Goal: Task Accomplishment & Management: Use online tool/utility

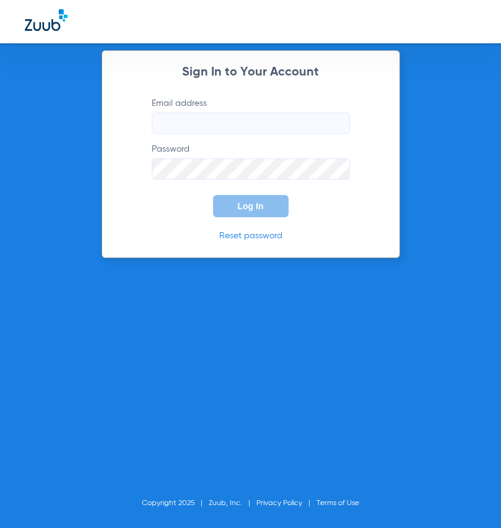
type input "lhall@dentalassociatesofwalpole.com"
click at [222, 200] on button "Log In" at bounding box center [251, 206] width 76 height 22
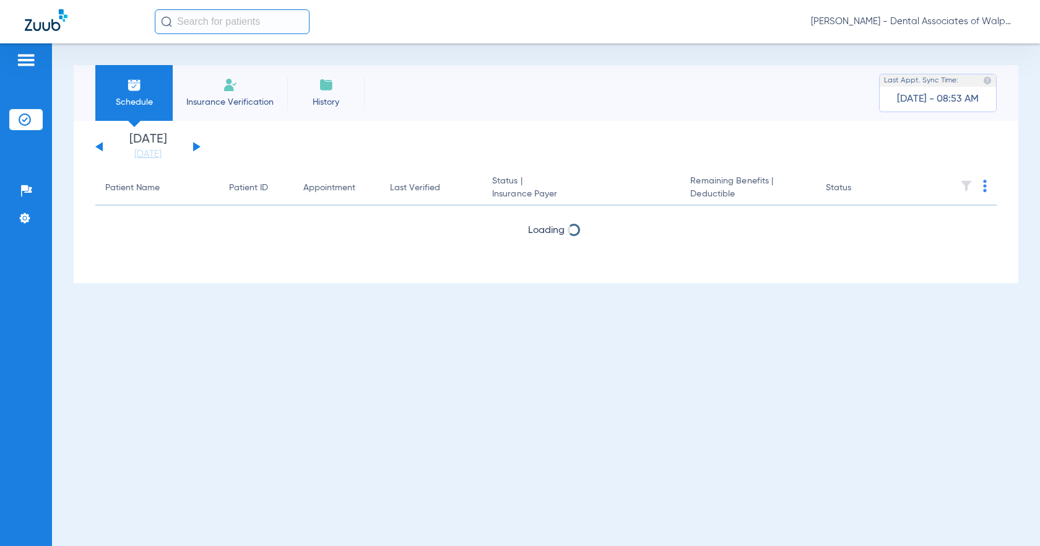
click at [174, 18] on input "text" at bounding box center [232, 21] width 155 height 25
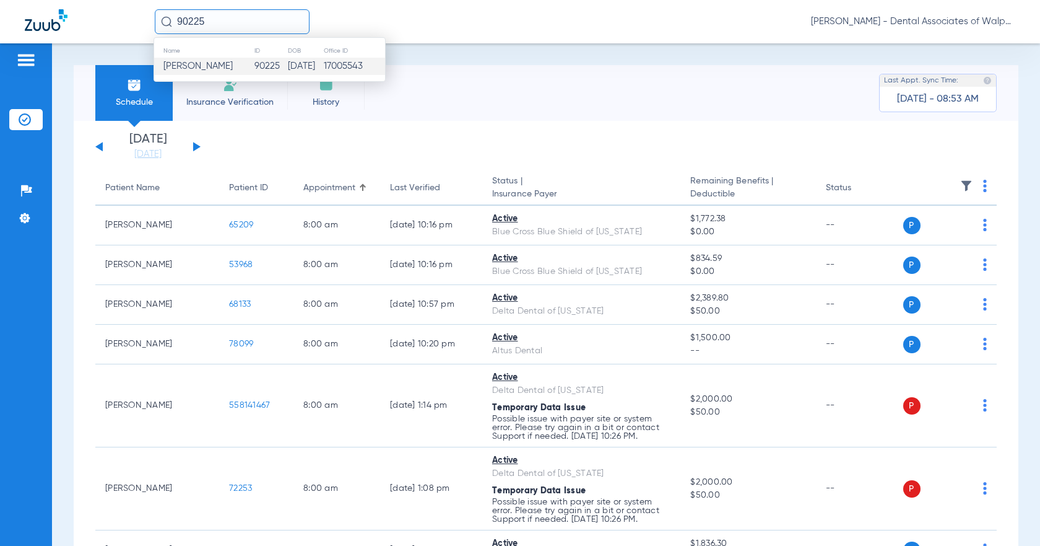
type input "90225"
click at [212, 70] on span "Abigail Ward" at bounding box center [197, 65] width 69 height 9
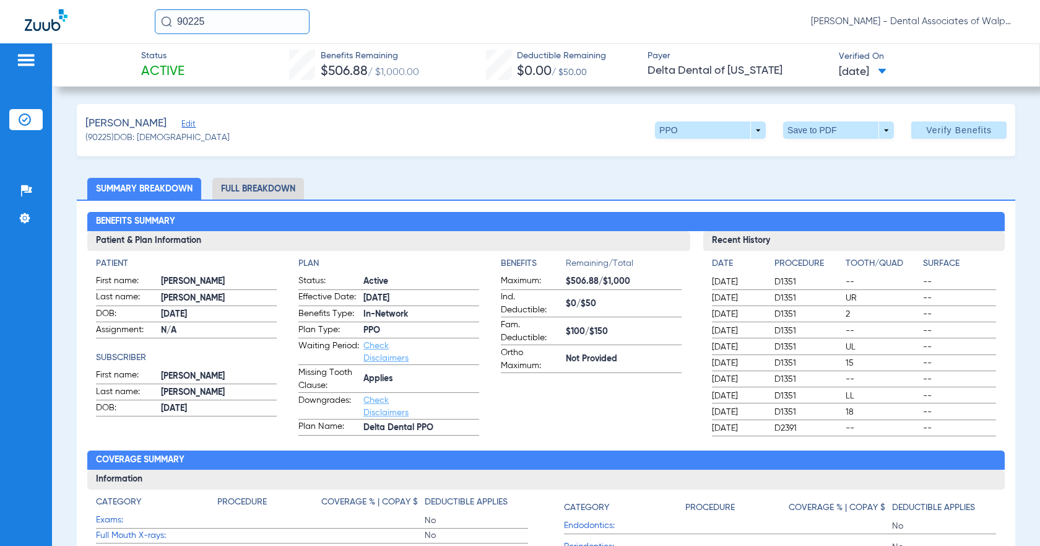
click at [255, 188] on li "Full Breakdown" at bounding box center [258, 189] width 92 height 22
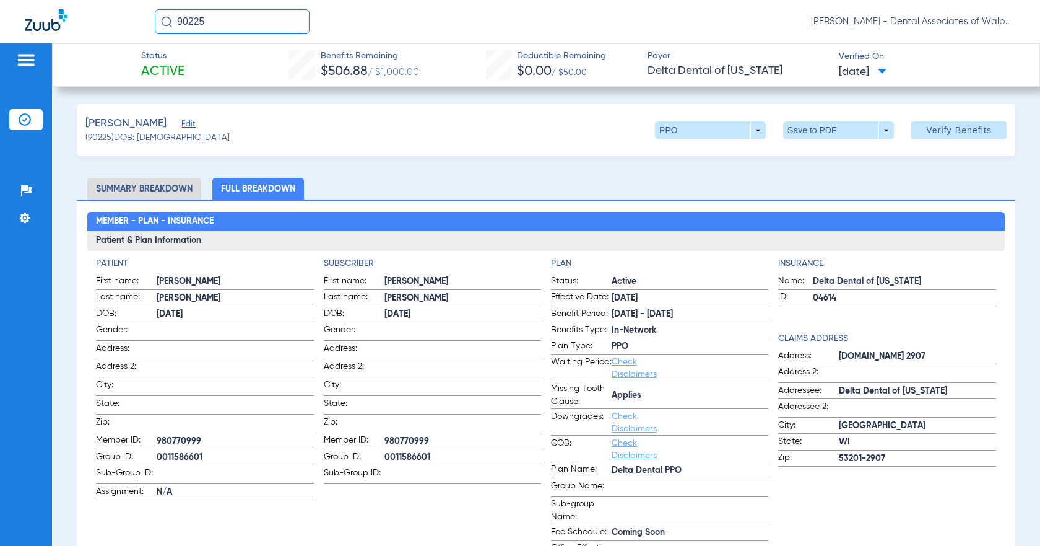
drag, startPoint x: 175, startPoint y: 13, endPoint x: 246, endPoint y: 10, distance: 71.3
click at [246, 10] on input "90225" at bounding box center [232, 21] width 155 height 25
type input "andrew chase"
click at [248, 25] on input "andrew chase" at bounding box center [232, 21] width 155 height 25
click at [238, 18] on input "andrew chase" at bounding box center [232, 21] width 155 height 25
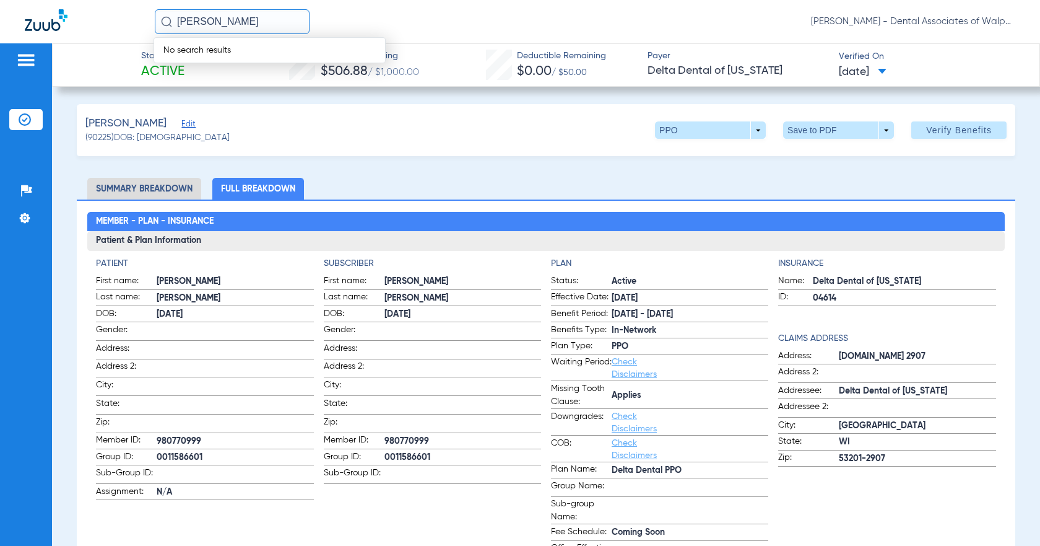
drag, startPoint x: 213, startPoint y: 21, endPoint x: 281, endPoint y: 22, distance: 67.5
click at [281, 22] on input "andrew chase" at bounding box center [232, 21] width 155 height 25
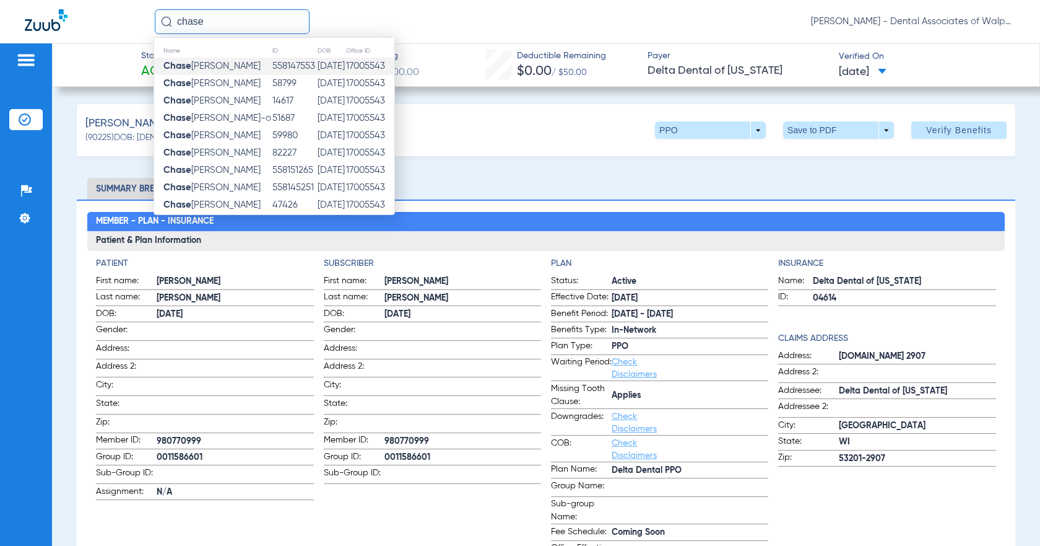
click at [204, 72] on td "Chase Andrew" at bounding box center [213, 66] width 118 height 17
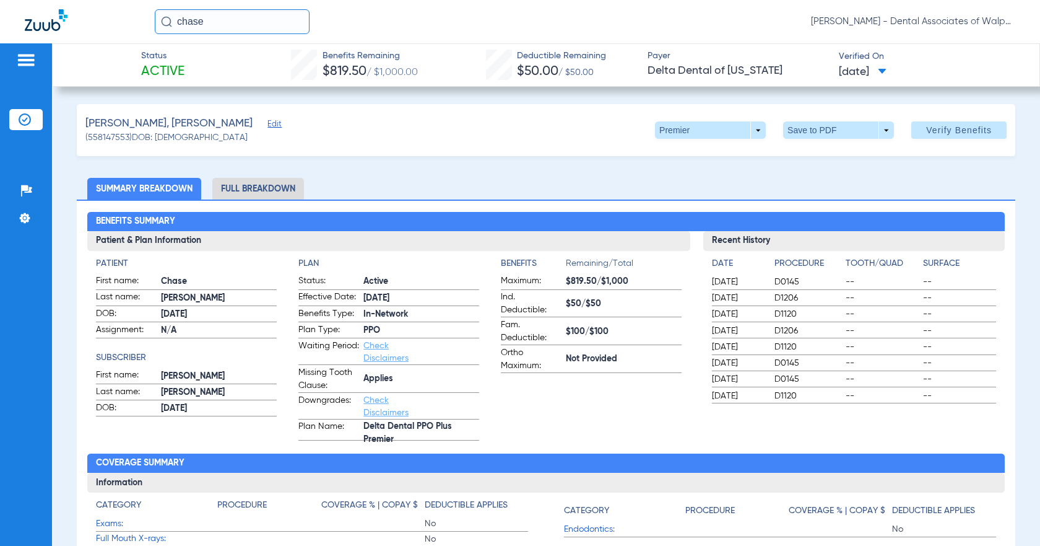
click at [219, 188] on li "Full Breakdown" at bounding box center [258, 189] width 92 height 22
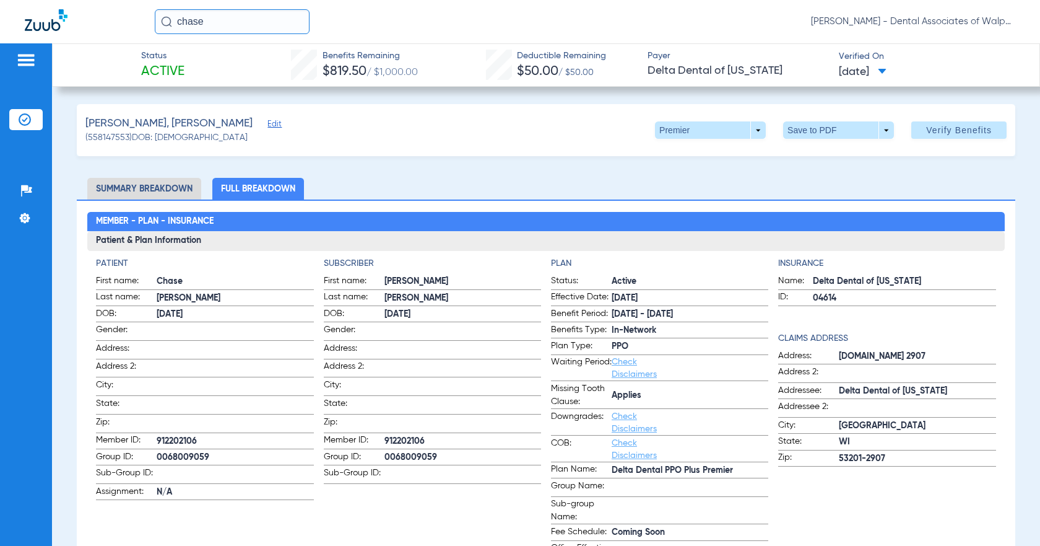
drag, startPoint x: 177, startPoint y: 21, endPoint x: 261, endPoint y: -1, distance: 87.0
click at [261, 0] on html "chase Lisa Hall - Dental Associates of Walpole Patients Insurance Verification …" at bounding box center [520, 273] width 1040 height 546
click at [209, 14] on input "60906" at bounding box center [232, 21] width 155 height 25
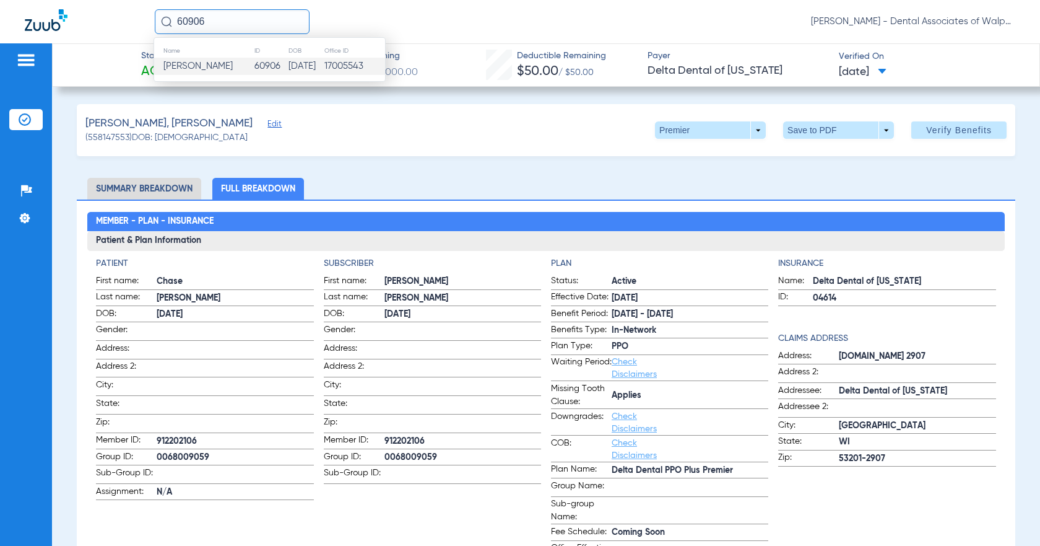
click at [193, 66] on span "Jack Benner" at bounding box center [197, 65] width 69 height 9
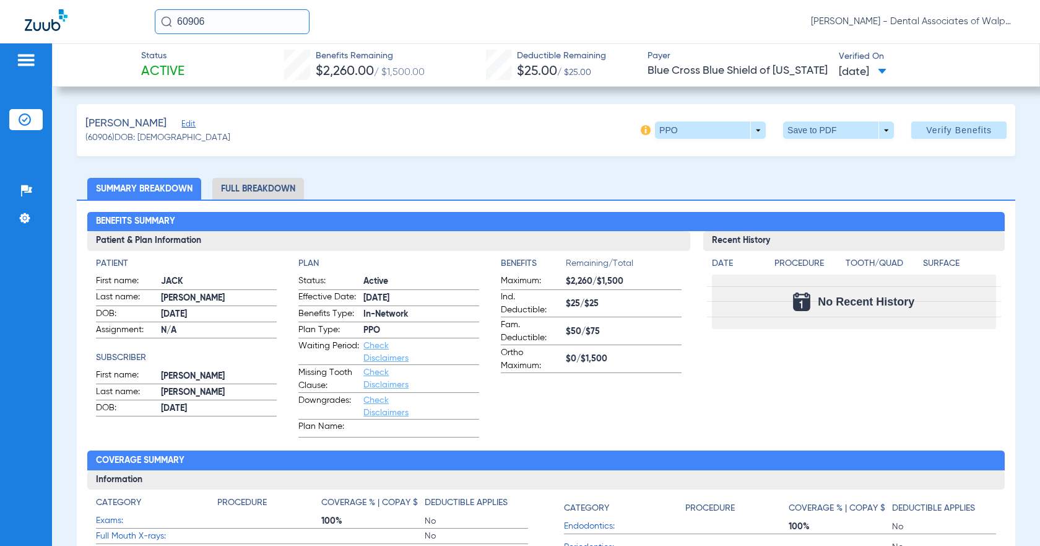
click at [240, 185] on li "Full Breakdown" at bounding box center [258, 189] width 92 height 22
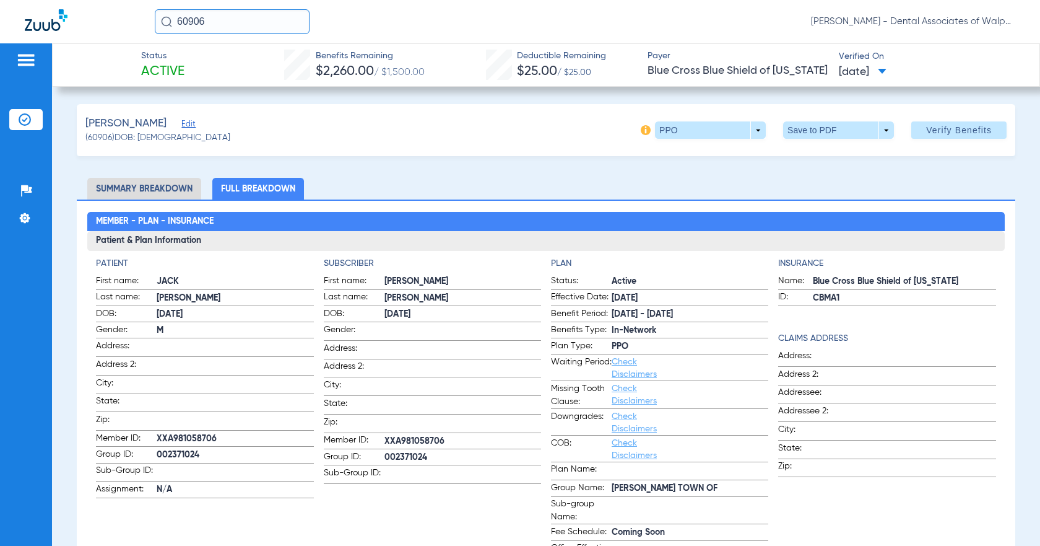
click at [222, 22] on input "60906" at bounding box center [232, 21] width 155 height 25
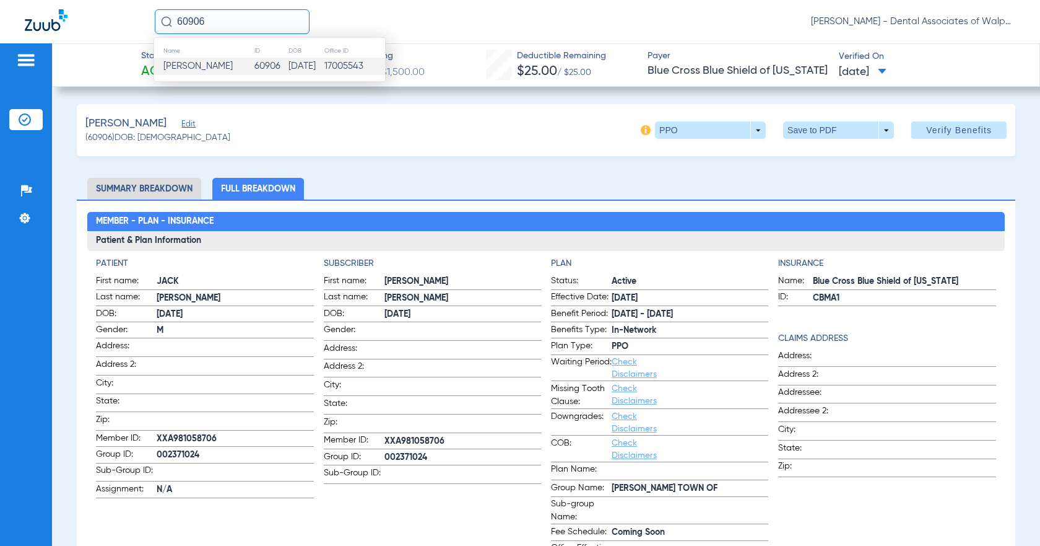
click at [198, 66] on span "Jack Benner" at bounding box center [197, 65] width 69 height 9
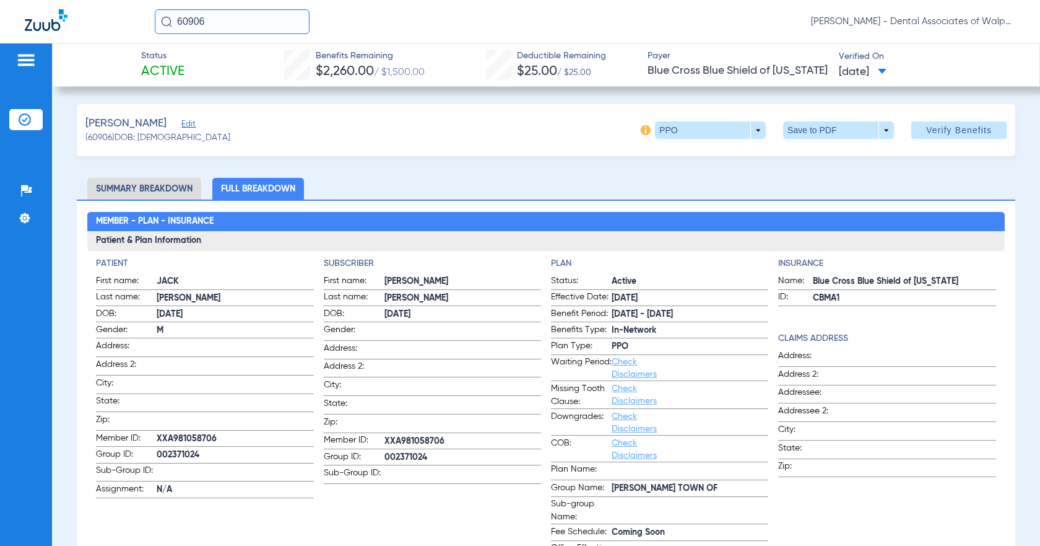
drag, startPoint x: 177, startPoint y: 24, endPoint x: 285, endPoint y: 4, distance: 110.2
click at [280, 20] on input "60906" at bounding box center [232, 21] width 155 height 25
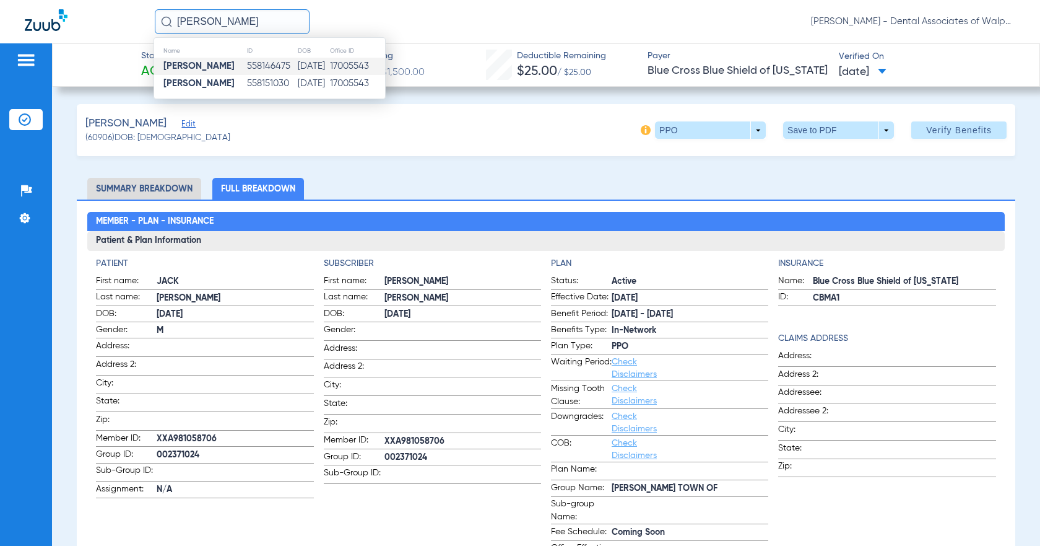
click at [187, 65] on strong "Ava Milligan" at bounding box center [198, 65] width 71 height 9
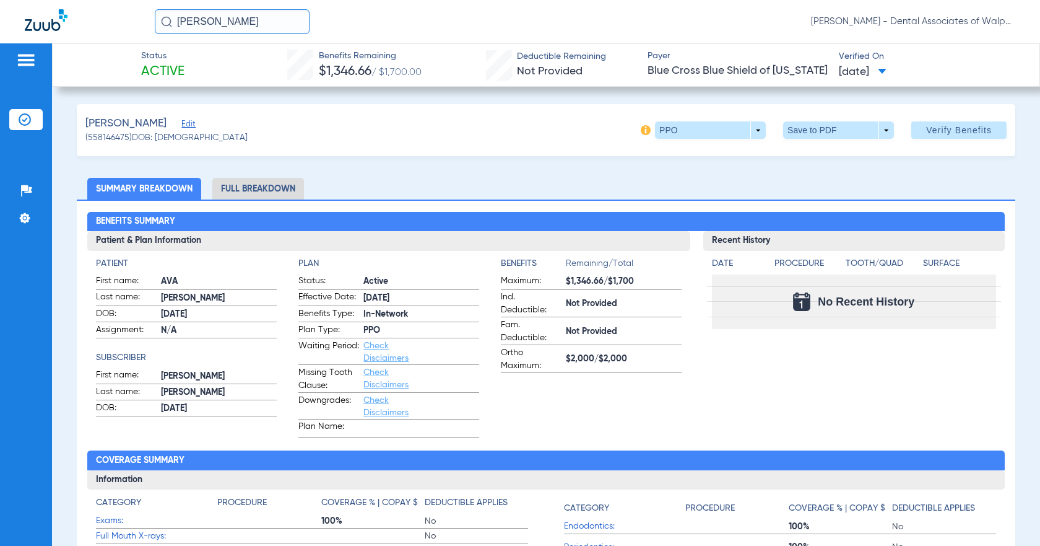
click at [226, 188] on li "Full Breakdown" at bounding box center [258, 189] width 92 height 22
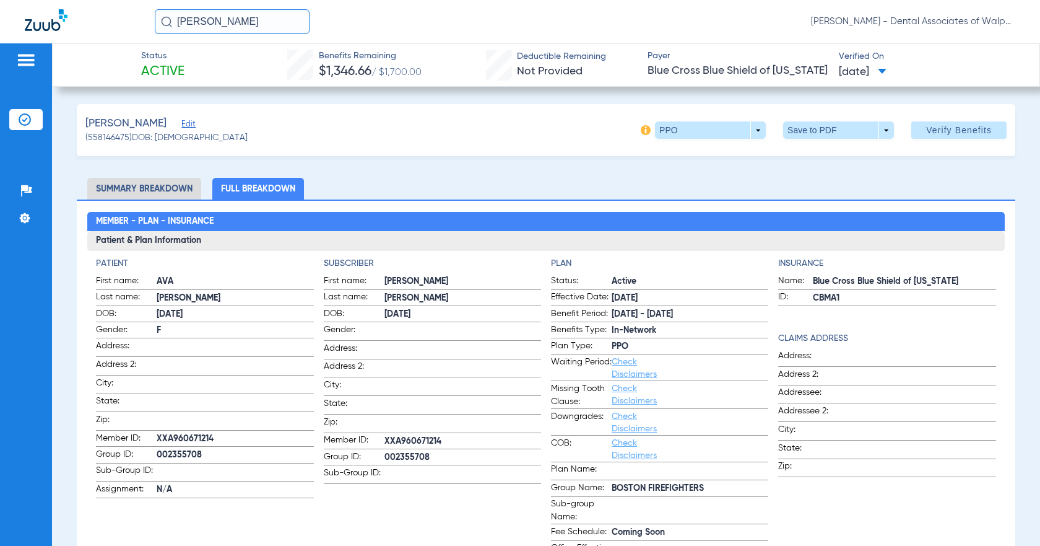
drag, startPoint x: 176, startPoint y: 19, endPoint x: 342, endPoint y: 17, distance: 166.0
click at [339, 22] on div "ava milligan Lisa Hall - Dental Associates of Walpole" at bounding box center [585, 21] width 861 height 25
click at [207, 22] on input "73880" at bounding box center [232, 21] width 155 height 25
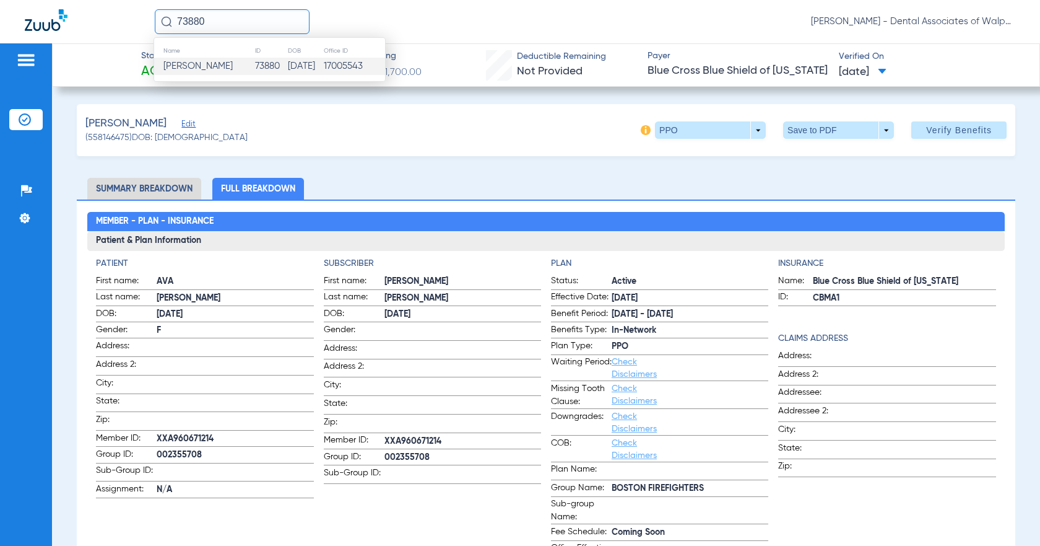
click at [187, 68] on span "John Naylor" at bounding box center [197, 65] width 69 height 9
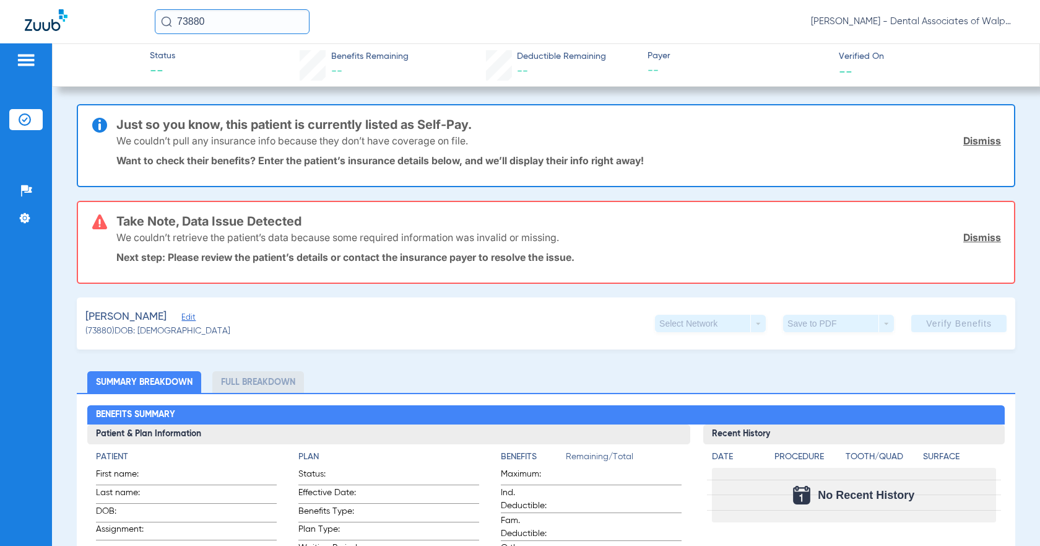
drag, startPoint x: 174, startPoint y: 21, endPoint x: 270, endPoint y: 28, distance: 96.3
click at [270, 28] on input "73880" at bounding box center [232, 21] width 155 height 25
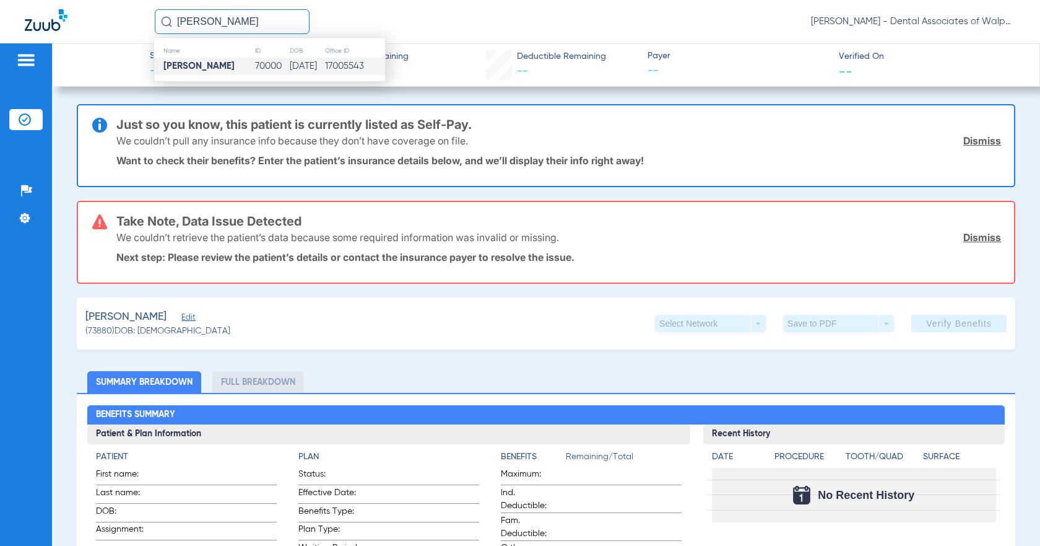
type input "moses chen"
click at [211, 66] on strong "Moses Chen" at bounding box center [198, 65] width 71 height 9
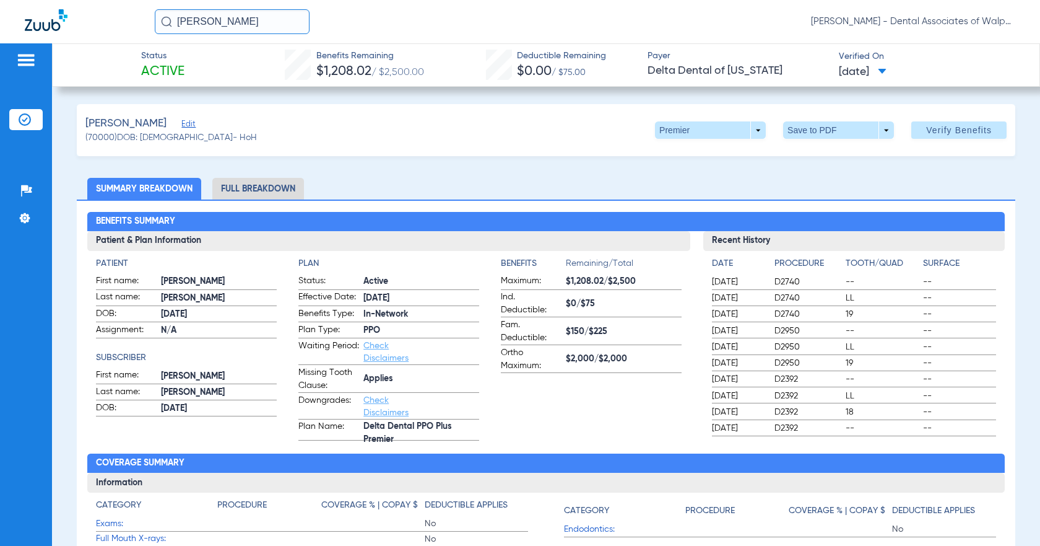
drag, startPoint x: 209, startPoint y: 20, endPoint x: 268, endPoint y: 24, distance: 59.0
click at [268, 24] on input "moses chen" at bounding box center [232, 21] width 155 height 25
type input "moses jackson"
drag, startPoint x: 178, startPoint y: 22, endPoint x: 359, endPoint y: 22, distance: 180.2
click at [359, 22] on div "moses jackson No search results Lisa Hall - Dental Associates of Walpole" at bounding box center [585, 21] width 861 height 25
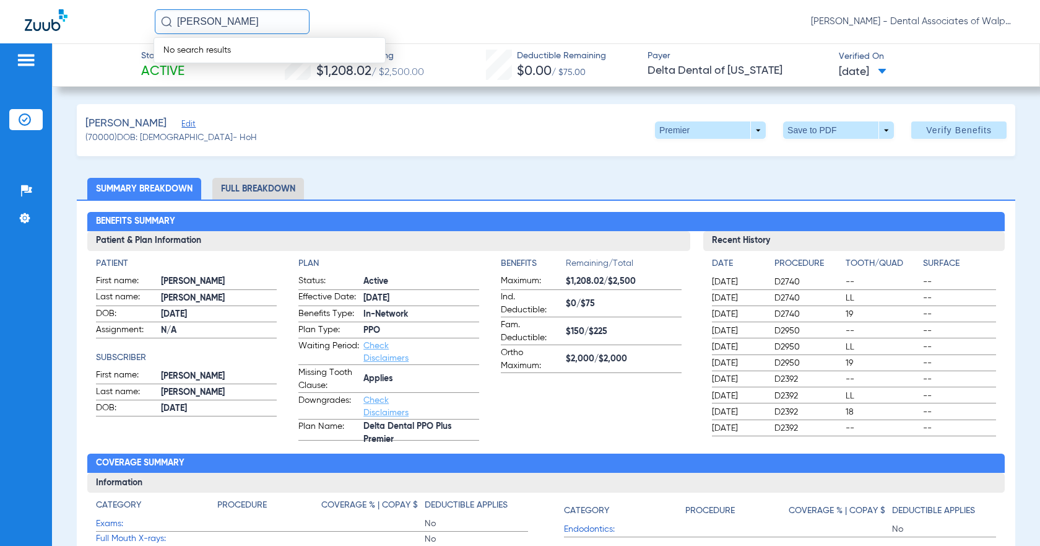
type input "jackson moses"
drag, startPoint x: 217, startPoint y: 20, endPoint x: 294, endPoint y: 22, distance: 76.8
click at [292, 22] on input "jackson moses" at bounding box center [232, 21] width 155 height 25
type input "chen"
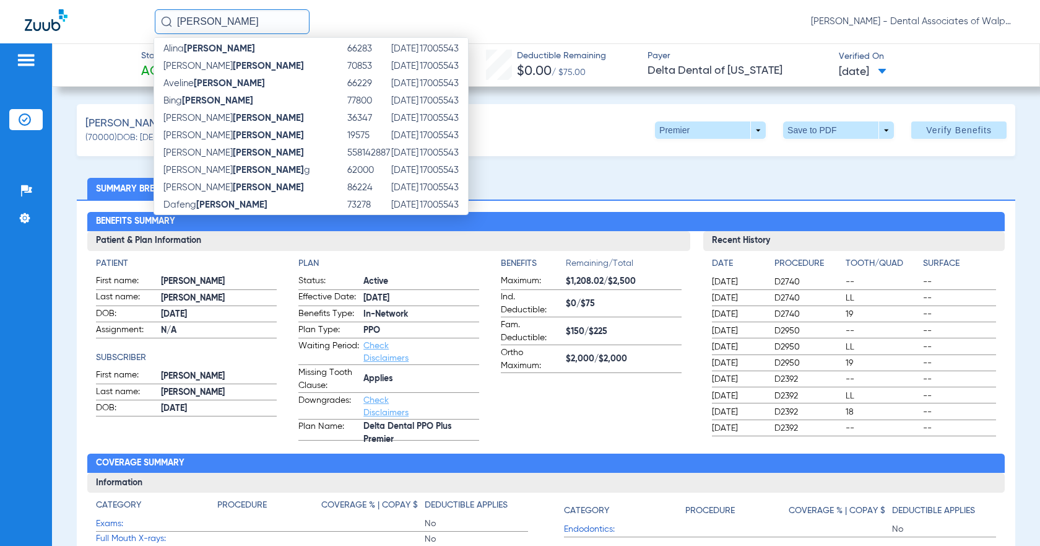
scroll to position [196, 0]
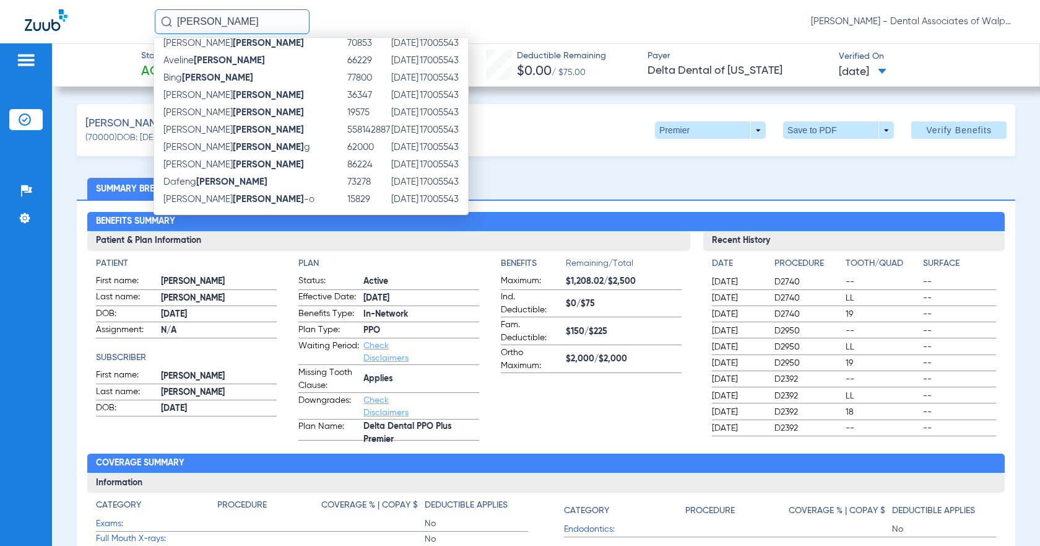
drag, startPoint x: 177, startPoint y: 19, endPoint x: 233, endPoint y: 22, distance: 57.1
click at [233, 22] on input "chen" at bounding box center [232, 21] width 155 height 25
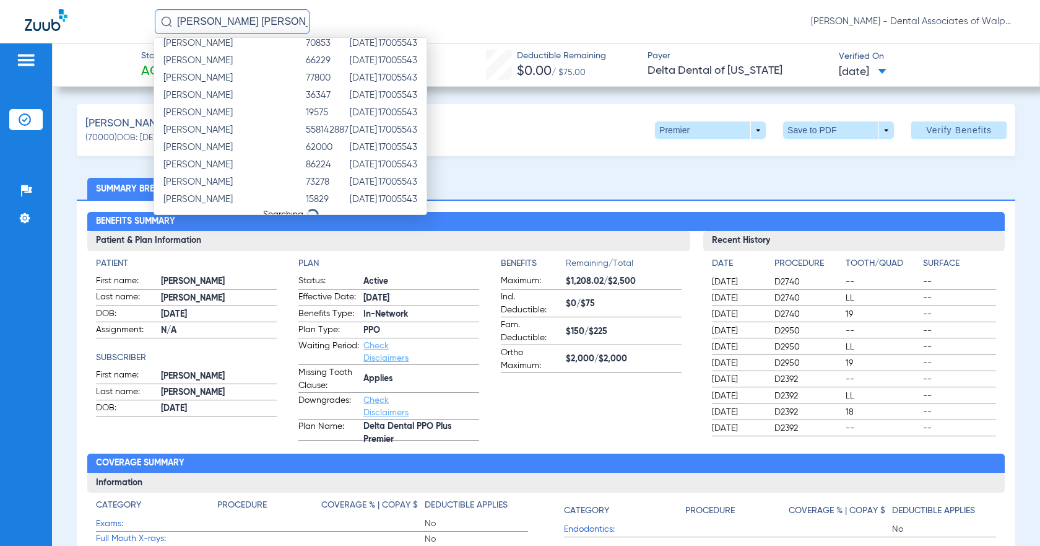
scroll to position [0, 0]
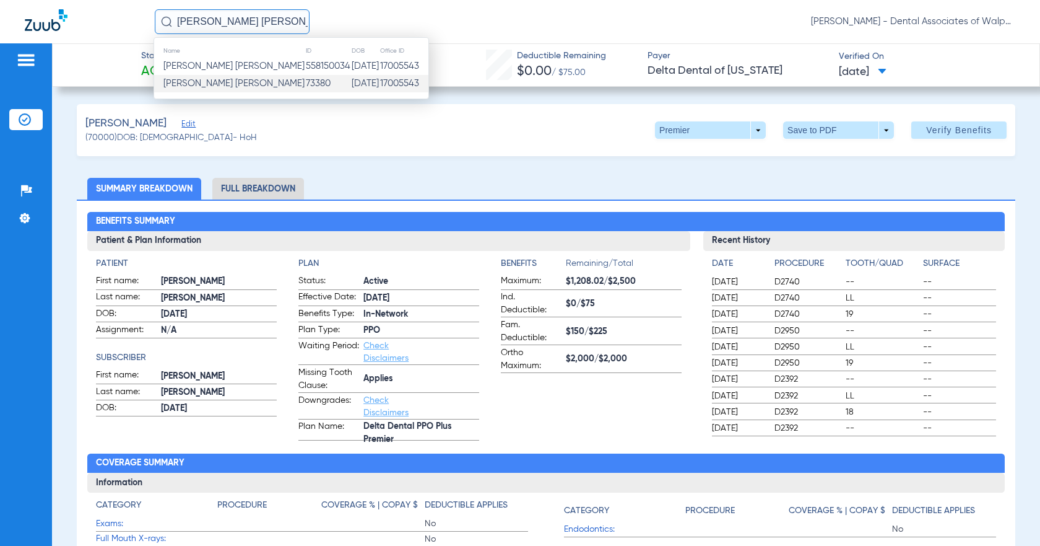
click at [305, 85] on td "73380" at bounding box center [328, 83] width 46 height 17
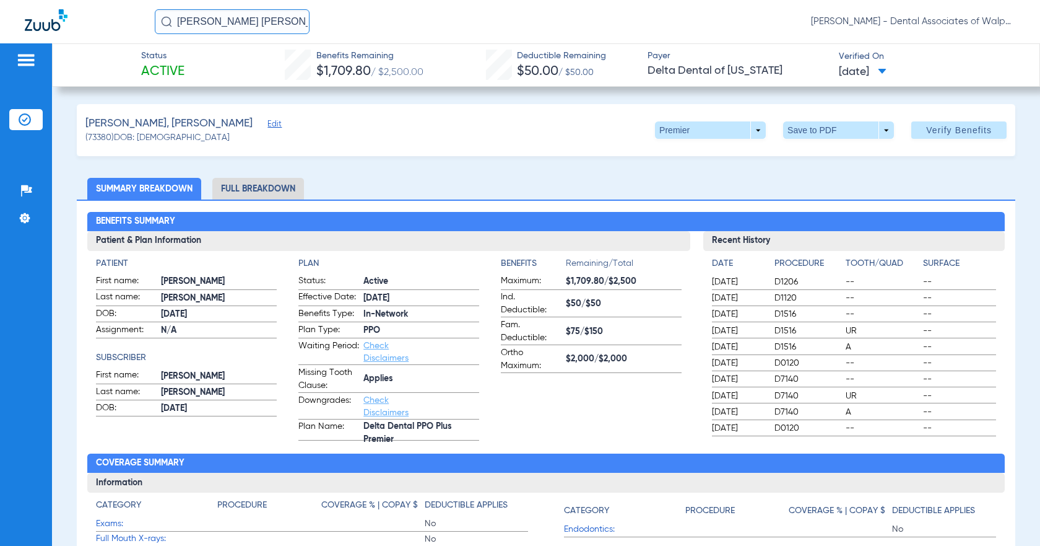
click at [235, 190] on li "Full Breakdown" at bounding box center [258, 189] width 92 height 22
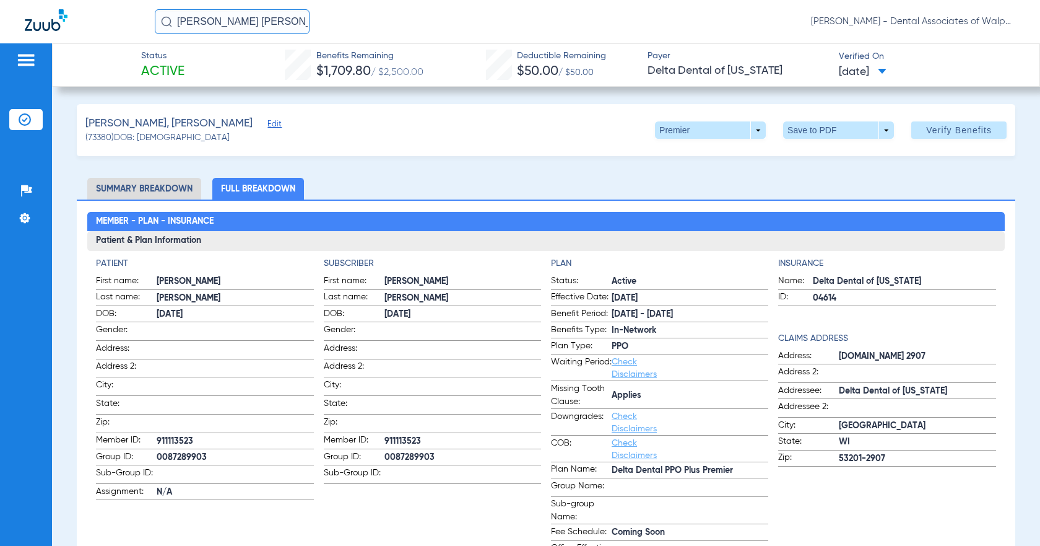
drag, startPoint x: 180, startPoint y: 18, endPoint x: 336, endPoint y: 29, distance: 156.5
click at [336, 29] on div "jackson chen Lisa Hall - Dental Associates of Walpole" at bounding box center [585, 21] width 861 height 25
click at [215, 17] on input "71740" at bounding box center [232, 21] width 155 height 25
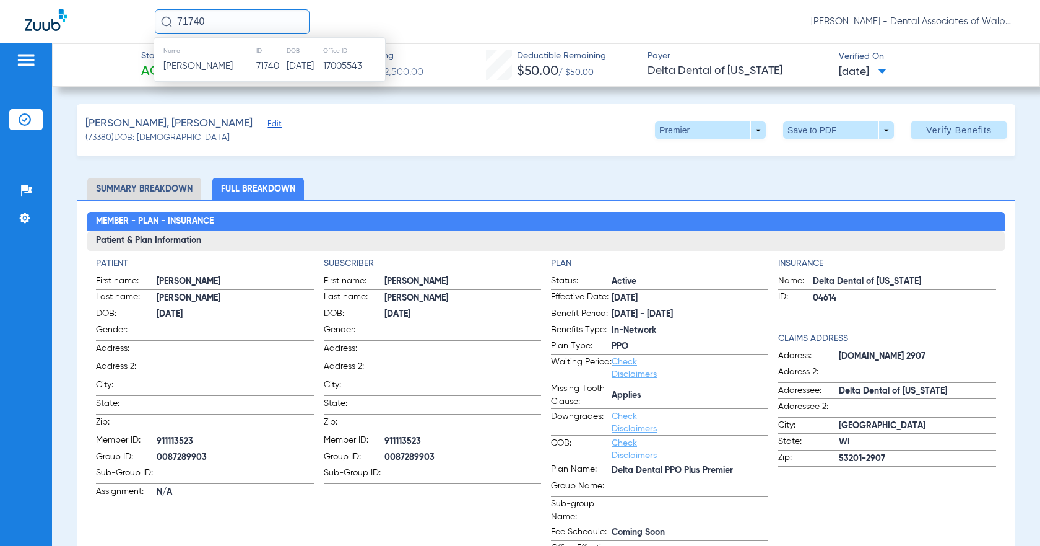
click at [186, 66] on span "Beatrice Houk-seeger" at bounding box center [197, 65] width 69 height 9
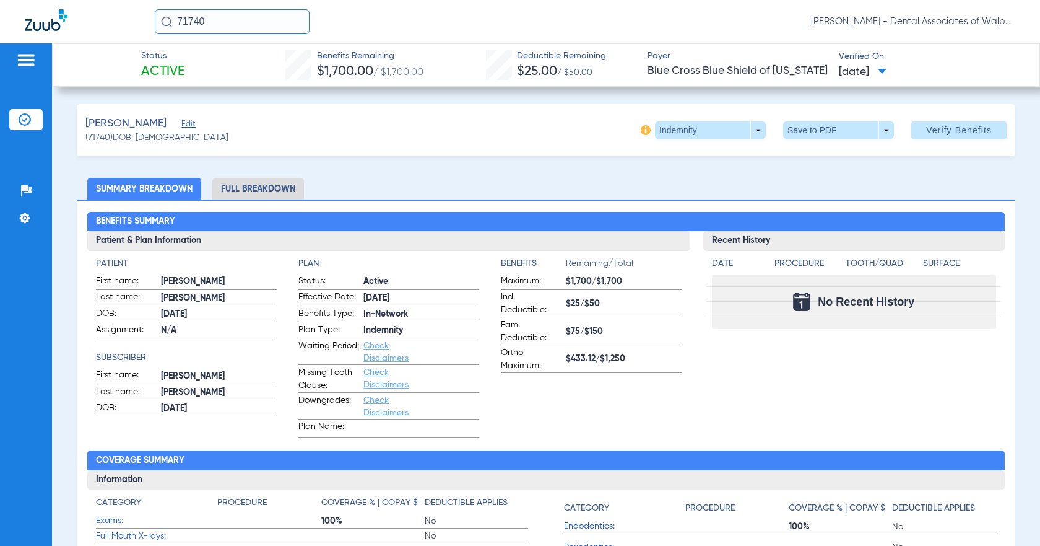
click at [243, 190] on li "Full Breakdown" at bounding box center [258, 189] width 92 height 22
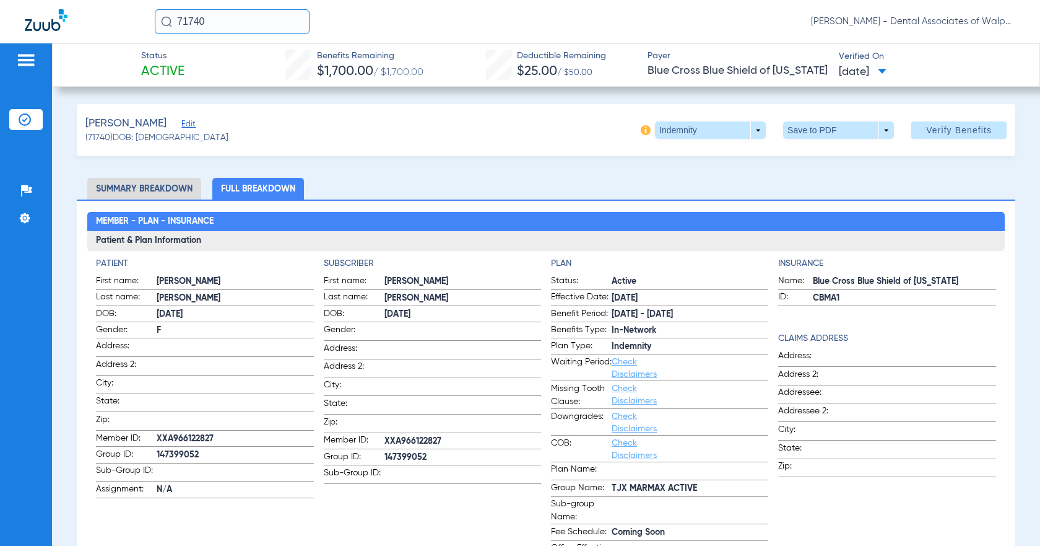
drag, startPoint x: 272, startPoint y: 30, endPoint x: 347, endPoint y: 32, distance: 75.0
click at [344, 37] on div "71740 Lisa Hall - Dental Associates of Walpole" at bounding box center [520, 21] width 1040 height 43
click at [190, 21] on input "8200" at bounding box center [232, 21] width 155 height 25
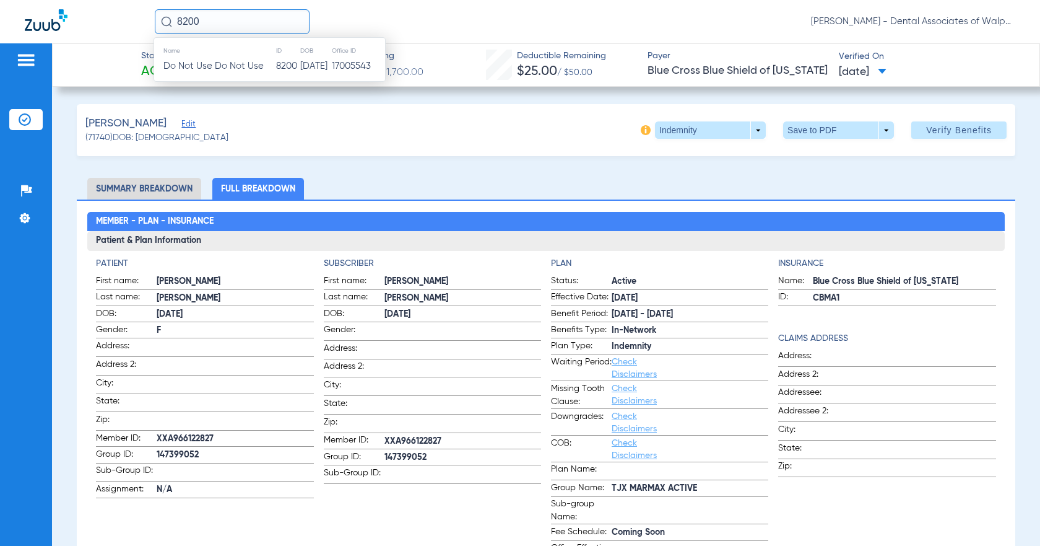
click at [191, 20] on input "8200" at bounding box center [232, 21] width 155 height 25
type input "82200"
click at [186, 69] on span "Gabriel Campbell" at bounding box center [197, 65] width 69 height 9
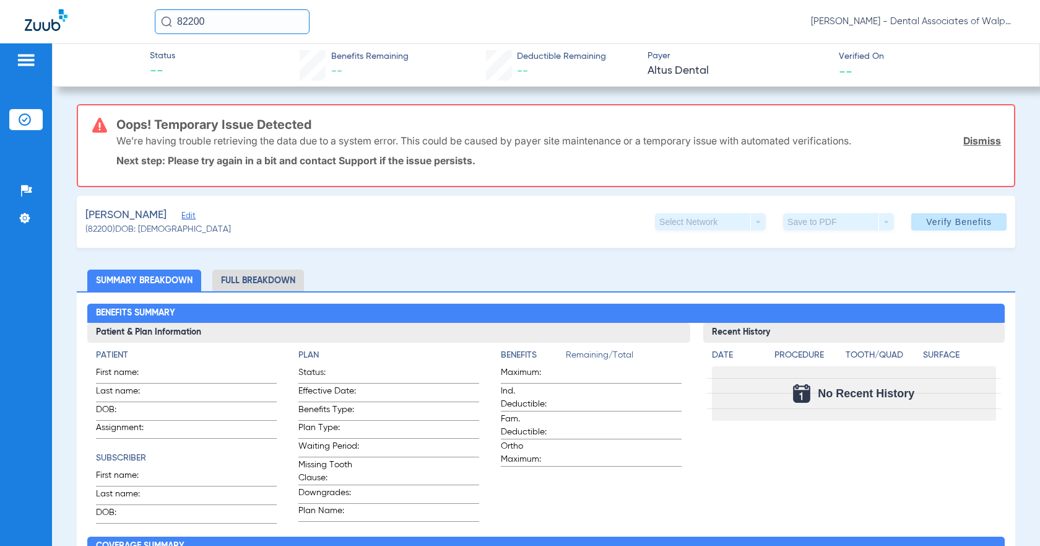
click at [219, 21] on input "82200" at bounding box center [232, 21] width 155 height 25
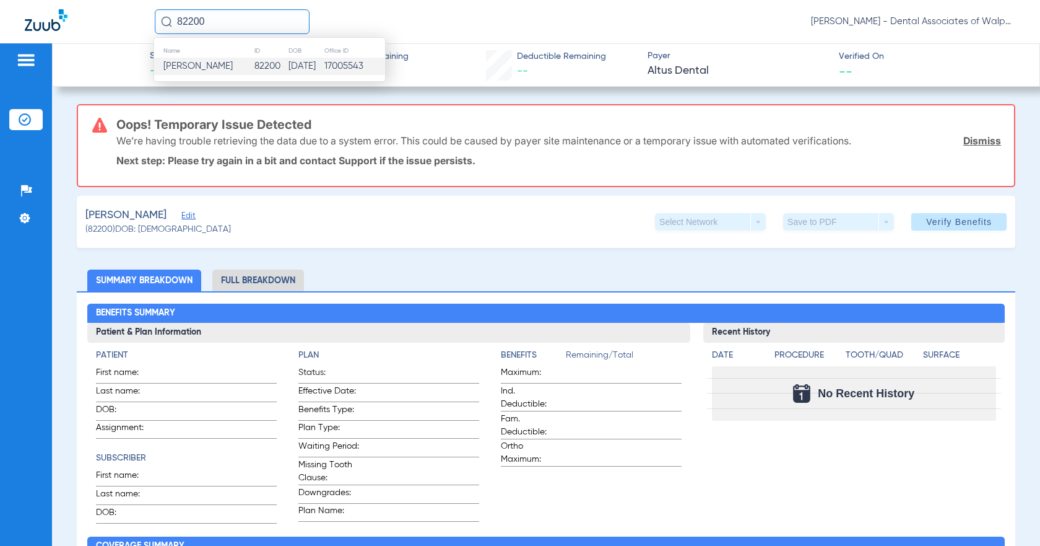
click at [204, 65] on span "Gabriel Campbell" at bounding box center [197, 65] width 69 height 9
